Goal: Check status: Check status

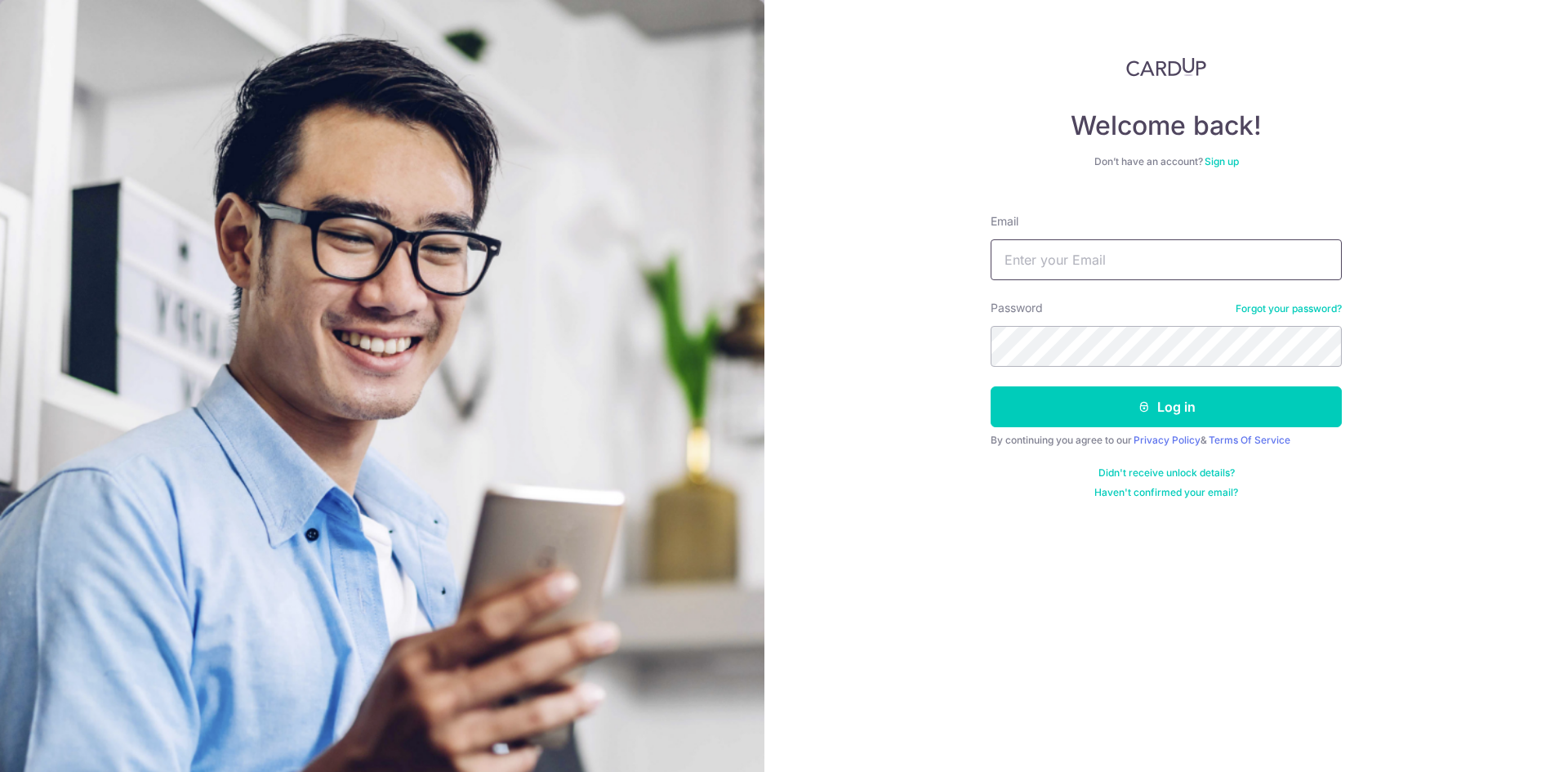
click at [1051, 243] on input "Email" at bounding box center [1167, 260] width 351 height 41
type input "[EMAIL_ADDRESS][DOMAIN_NAME]"
click at [991, 386] on button "Log in" at bounding box center [1167, 407] width 351 height 41
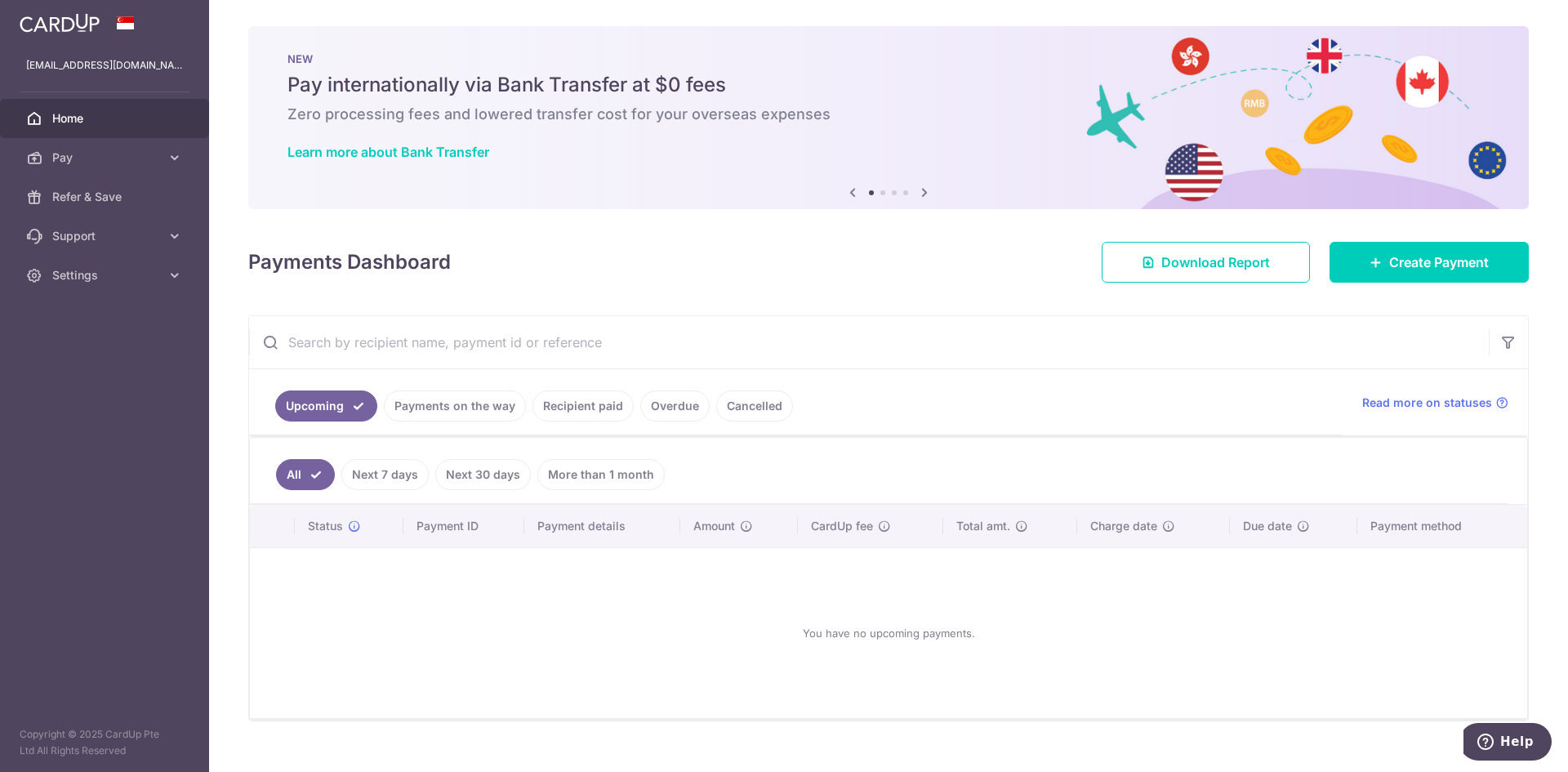
click at [514, 409] on link "Payments on the way" at bounding box center [454, 406] width 142 height 31
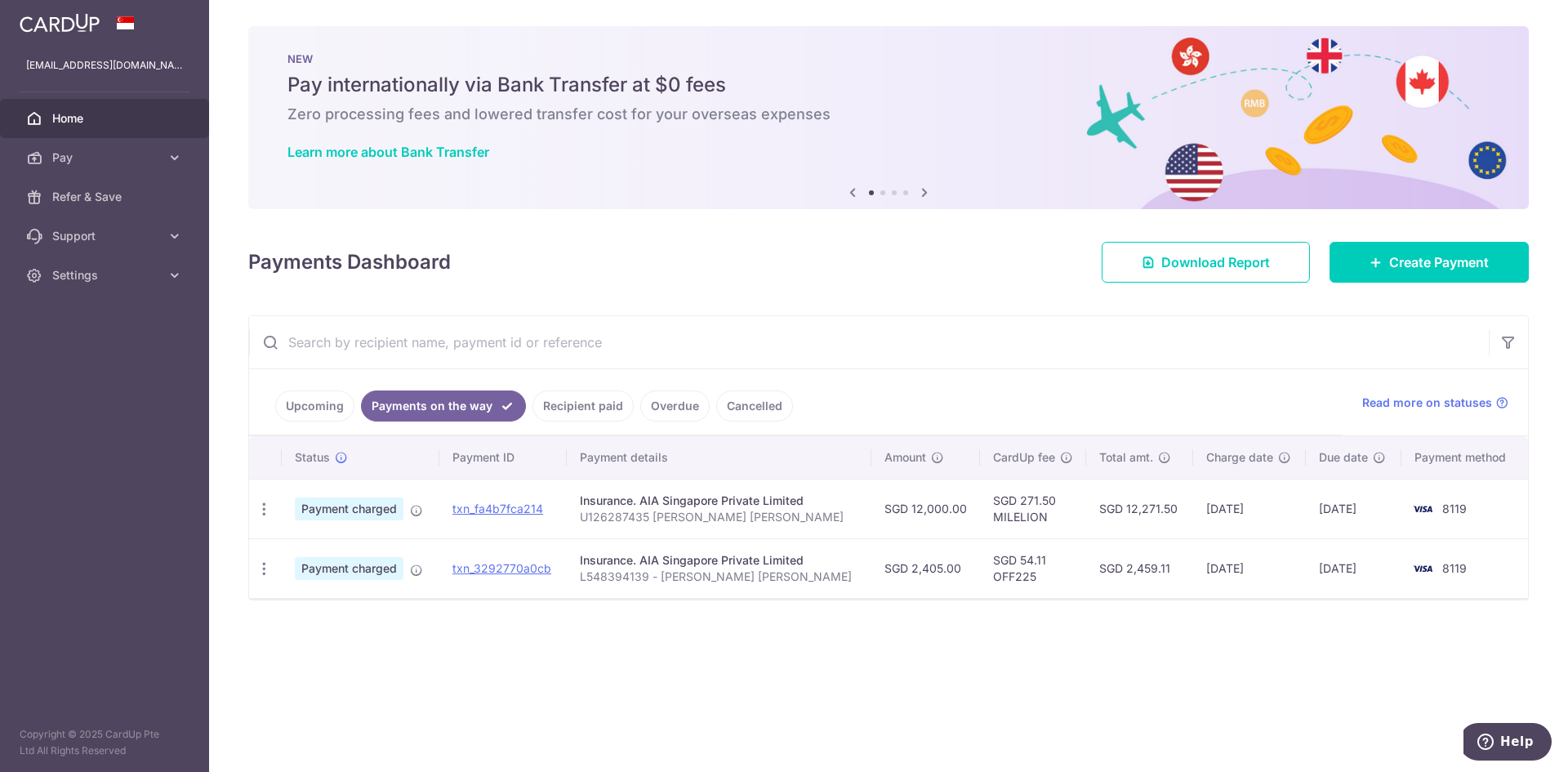
click at [579, 405] on link "Recipient paid" at bounding box center [584, 406] width 101 height 31
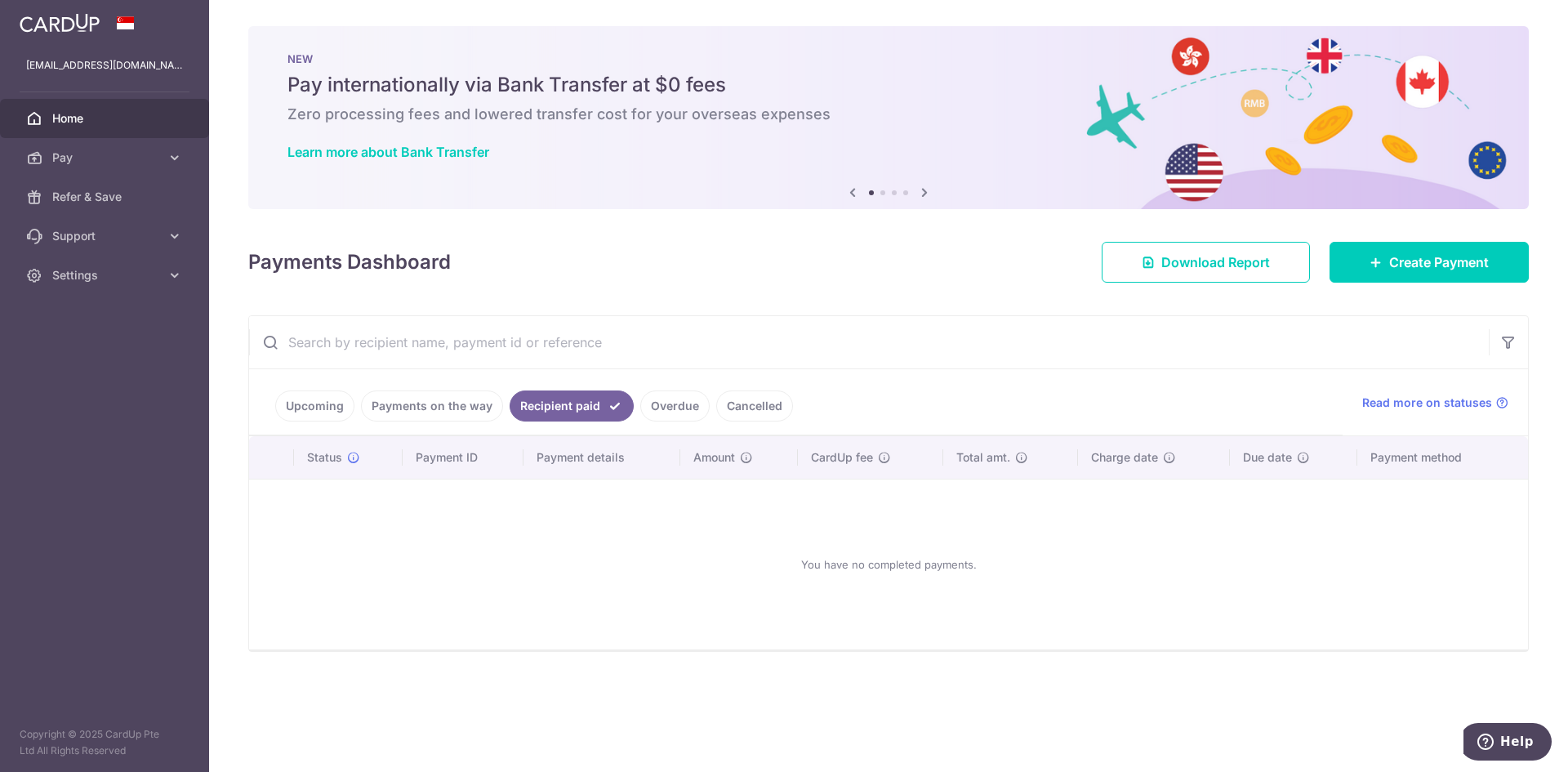
click at [462, 403] on link "Payments on the way" at bounding box center [432, 406] width 142 height 31
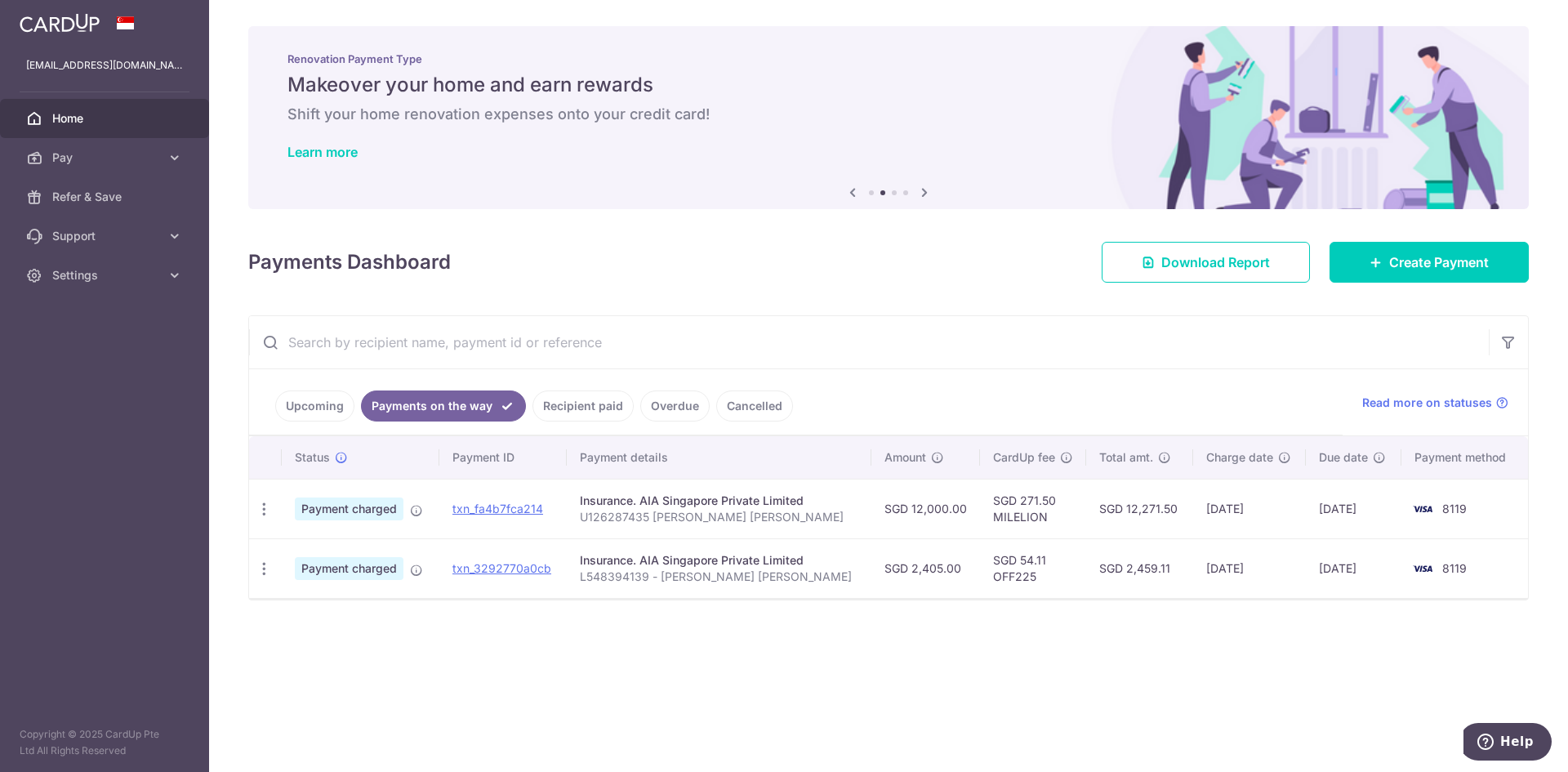
click at [558, 402] on link "Recipient paid" at bounding box center [584, 406] width 101 height 31
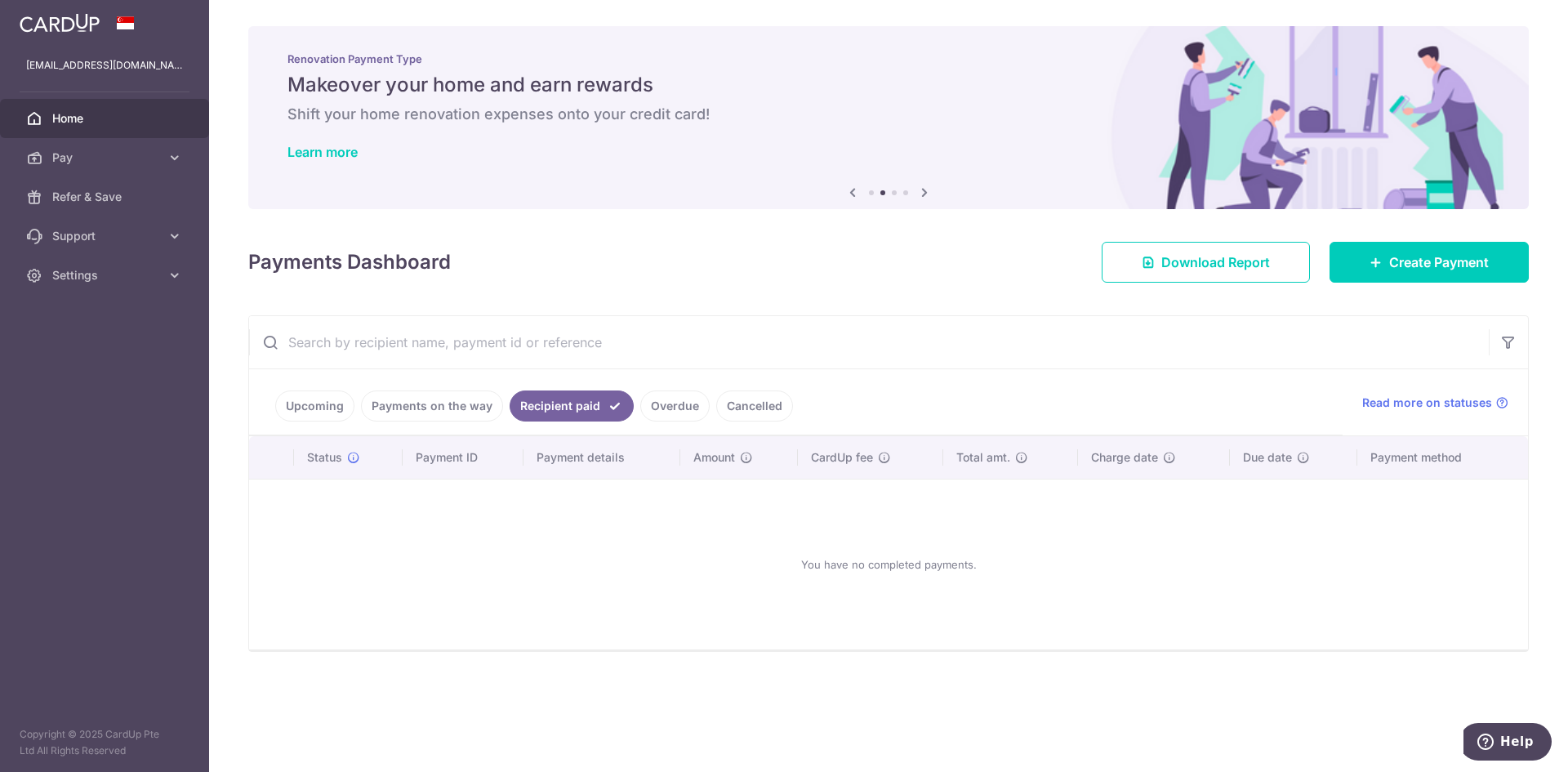
click at [436, 407] on link "Payments on the way" at bounding box center [432, 406] width 142 height 31
